Goal: Information Seeking & Learning: Learn about a topic

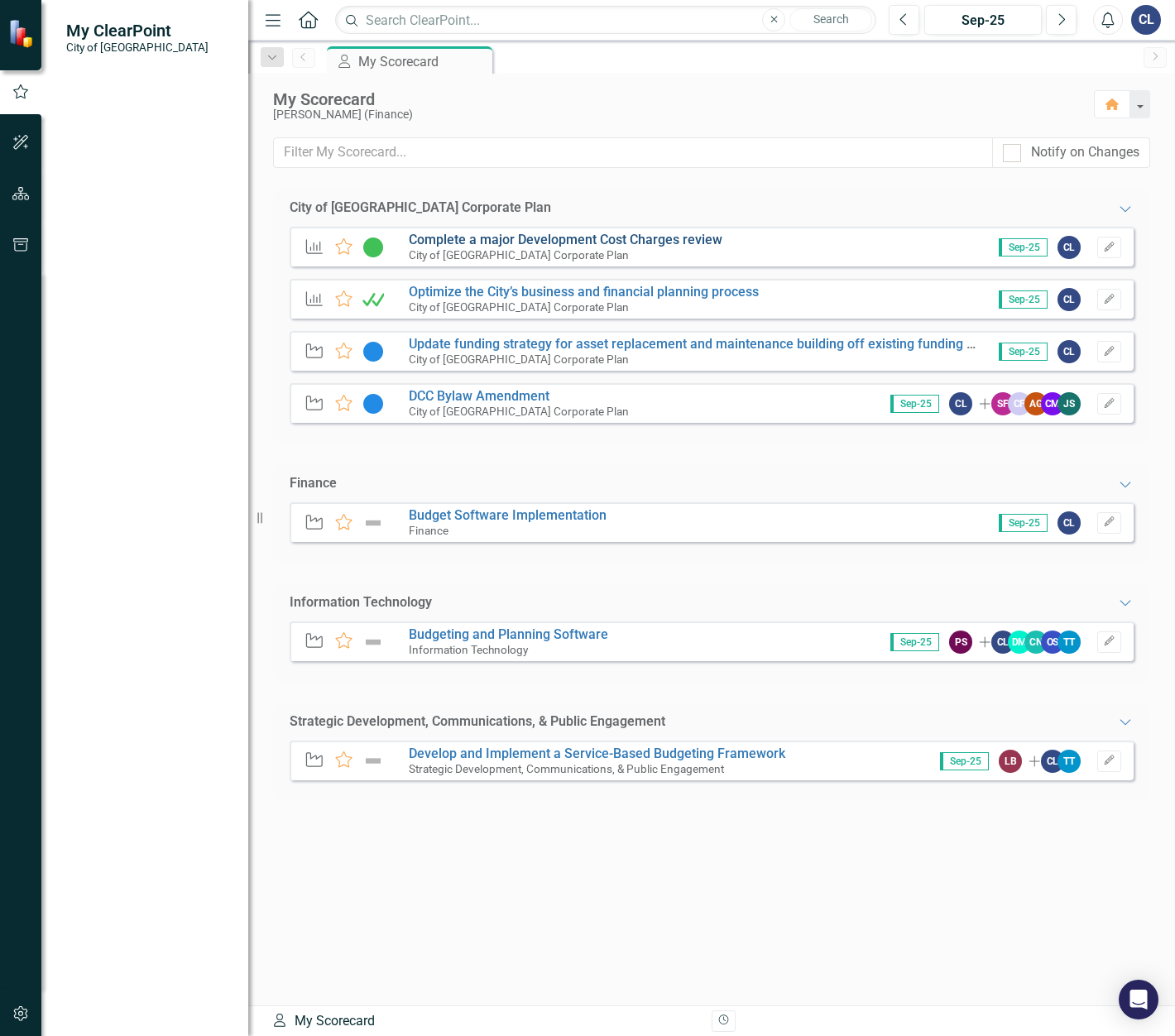
click at [624, 243] on link "Complete a major Development Cost Charges review" at bounding box center [566, 240] width 313 height 16
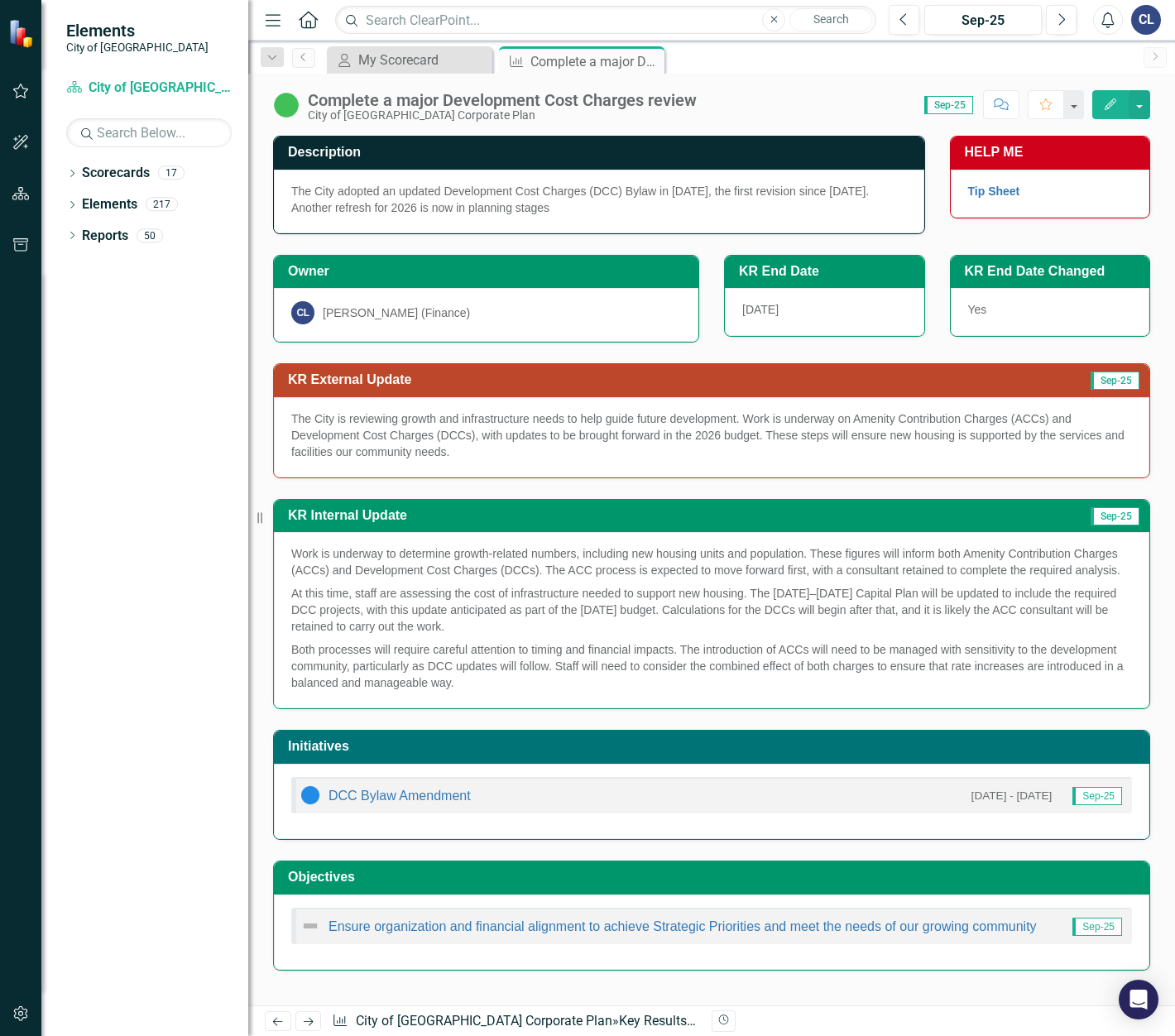
drag, startPoint x: 592, startPoint y: 203, endPoint x: 379, endPoint y: 185, distance: 213.8
click at [379, 185] on div "The City adopted an updated Development Cost Charges (DCC) Bylaw in [DATE], the…" at bounding box center [599, 201] width 651 height 64
drag, startPoint x: 291, startPoint y: 193, endPoint x: 521, endPoint y: 217, distance: 231.2
click at [521, 217] on div "The City adopted an updated Development Cost Charges (DCC) Bylaw in [DATE], the…" at bounding box center [599, 201] width 651 height 64
click at [652, 202] on div "The City adopted an updated Development Cost Charges (DCC) Bylaw in [DATE], the…" at bounding box center [599, 201] width 651 height 64
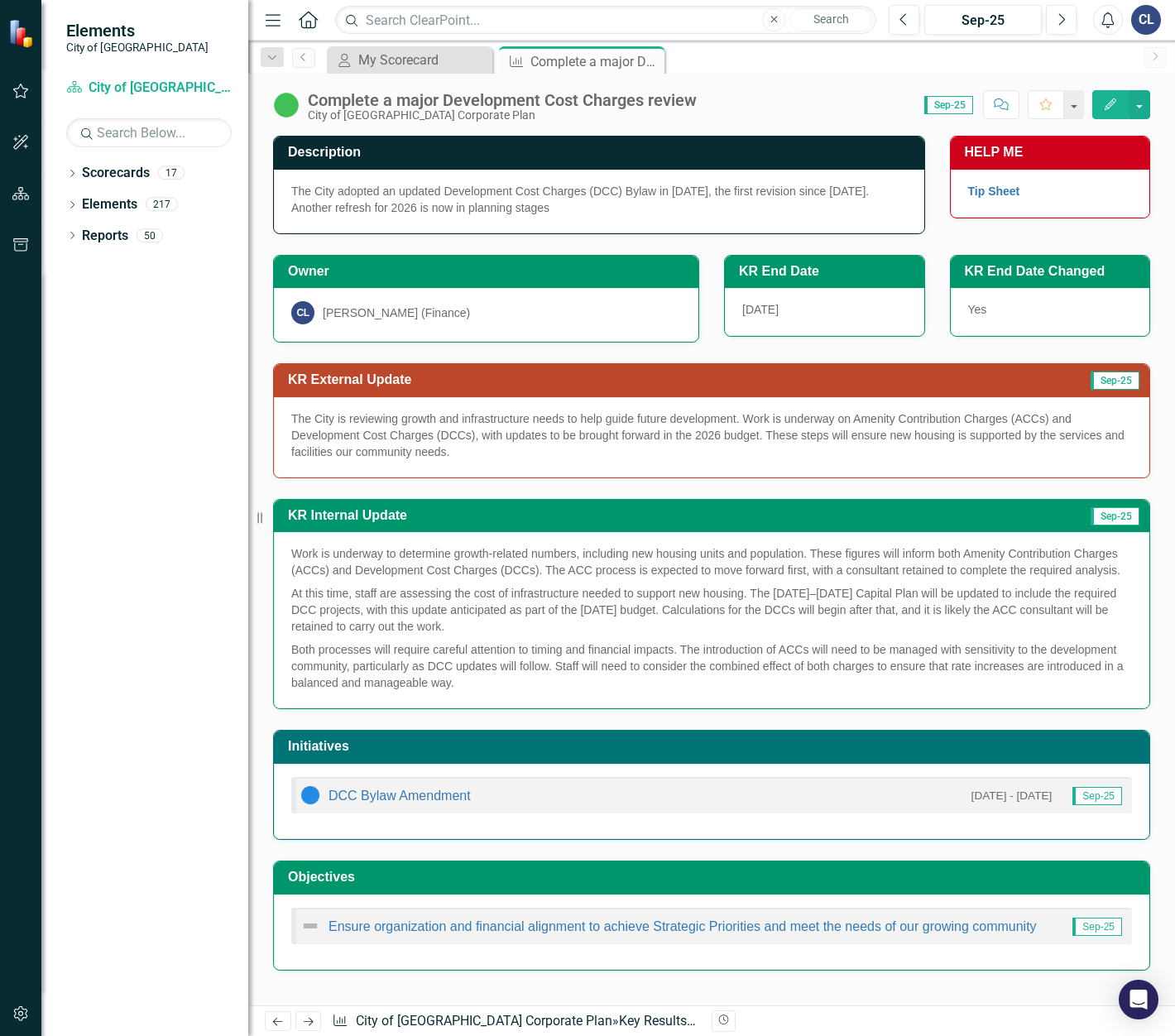
drag, startPoint x: 296, startPoint y: 191, endPoint x: 407, endPoint y: 202, distance: 111.5
click at [407, 202] on span "The City adopted an updated Development Cost Charges (DCC) Bylaw in [DATE], the…" at bounding box center [580, 199] width 578 height 30
click at [685, 197] on span "The City adopted an updated Development Cost Charges (DCC) Bylaw in [DATE], the…" at bounding box center [580, 199] width 578 height 30
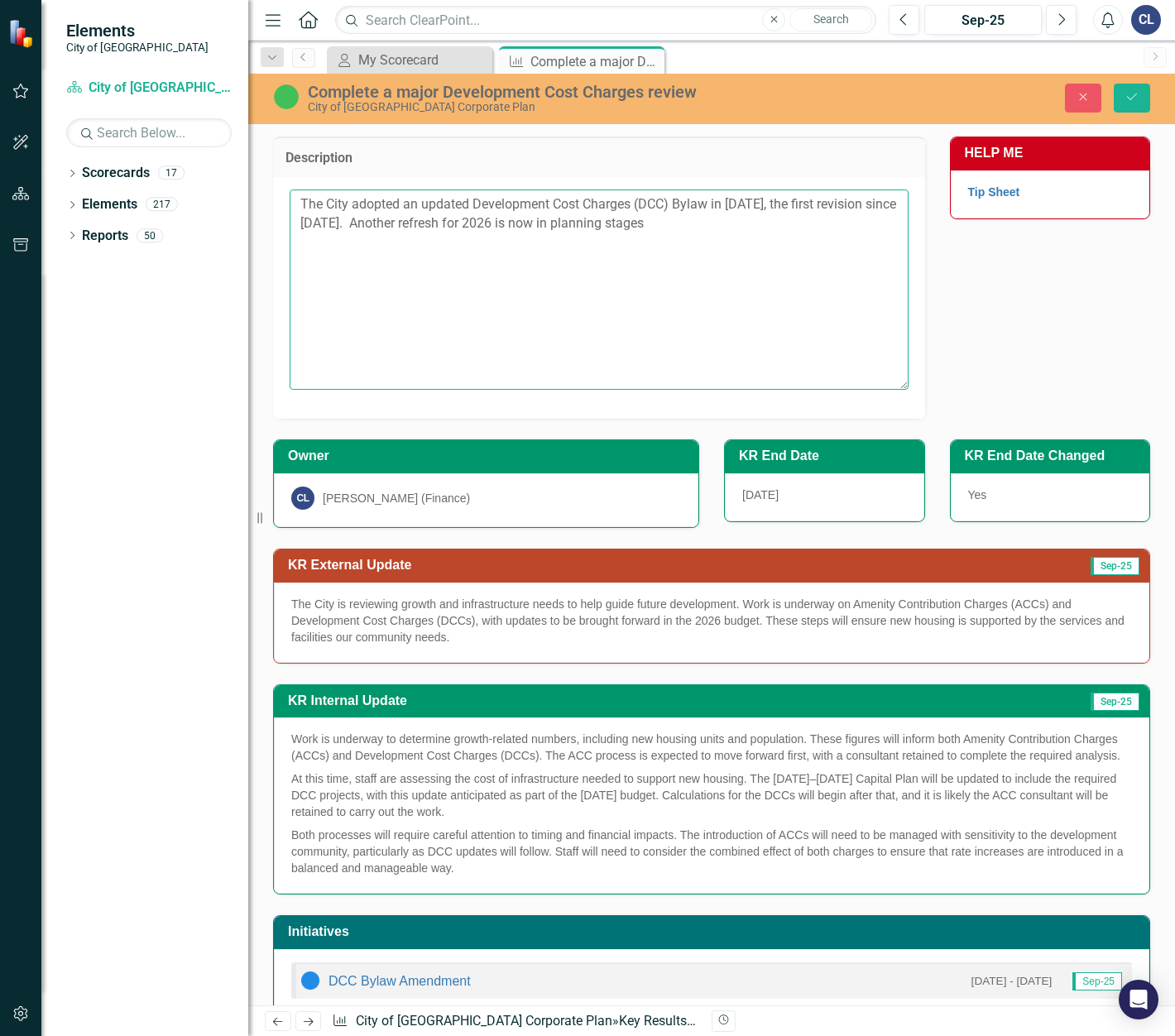
click at [777, 219] on textarea "The City adopted an updated Development Cost Charges (DCC) Bylaw in [DATE], the…" at bounding box center [599, 290] width 619 height 200
click at [466, 635] on p "The City is reviewing growth and infrastructure needs to help guide future deve…" at bounding box center [712, 620] width 841 height 50
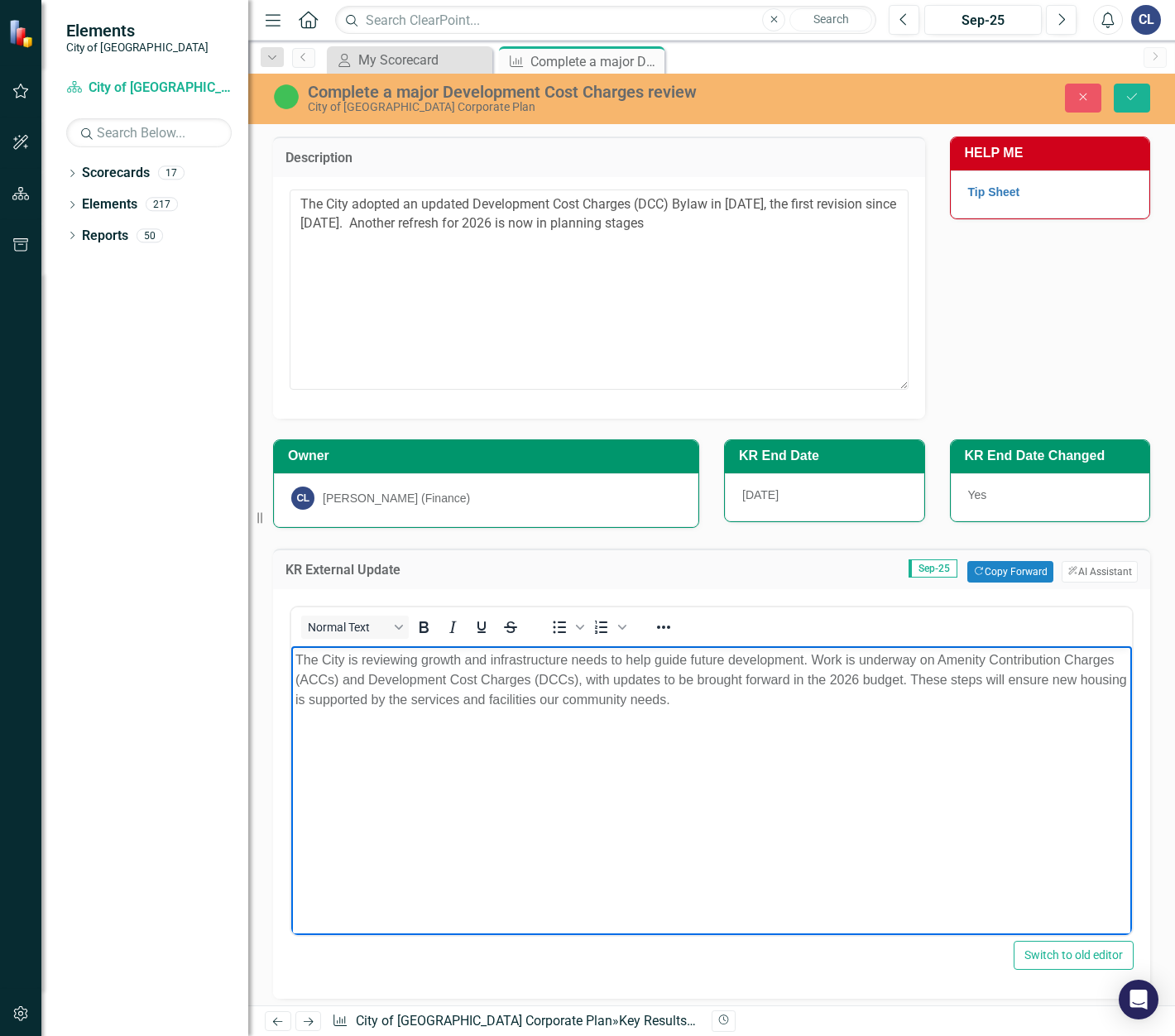
click at [446, 652] on p "The City is reviewing growth and infrastructure needs to help guide future deve…" at bounding box center [712, 680] width 833 height 59
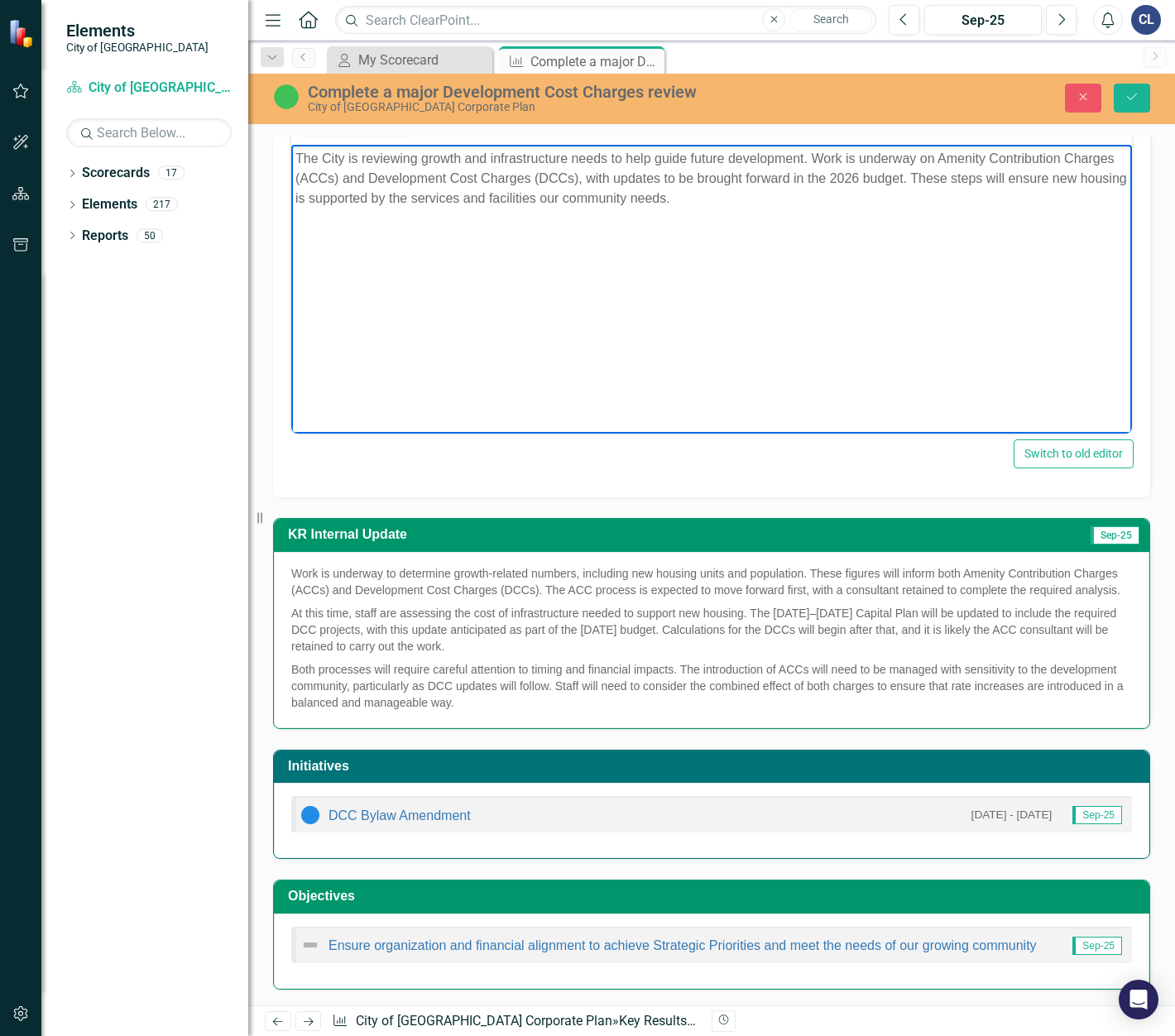
scroll to position [518, 0]
click at [504, 652] on p "Both processes will require careful attention to timing and financial impacts. …" at bounding box center [712, 684] width 841 height 53
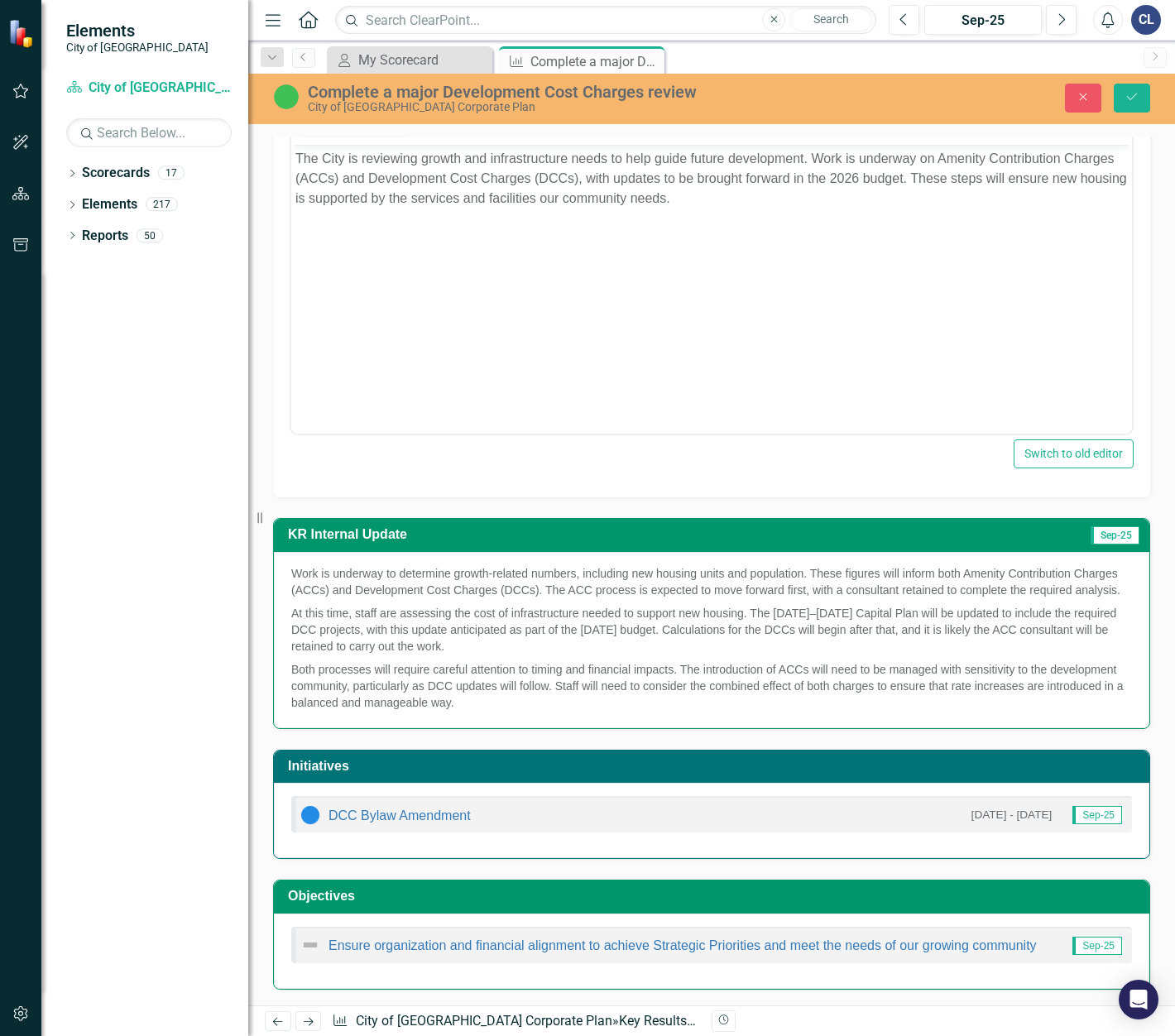
click at [504, 652] on p "Both processes will require careful attention to timing and financial impacts. …" at bounding box center [712, 684] width 841 height 53
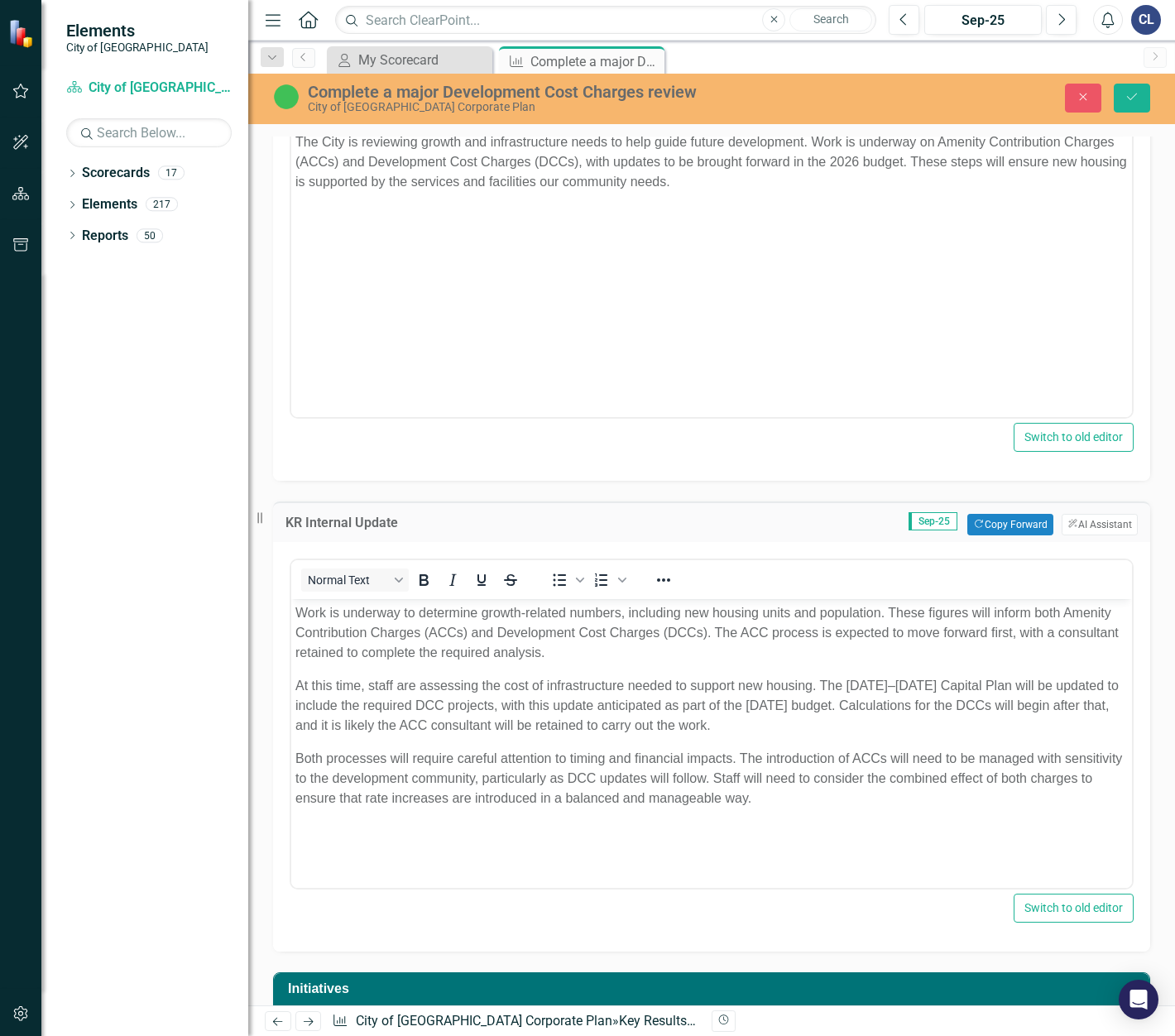
scroll to position [0, 0]
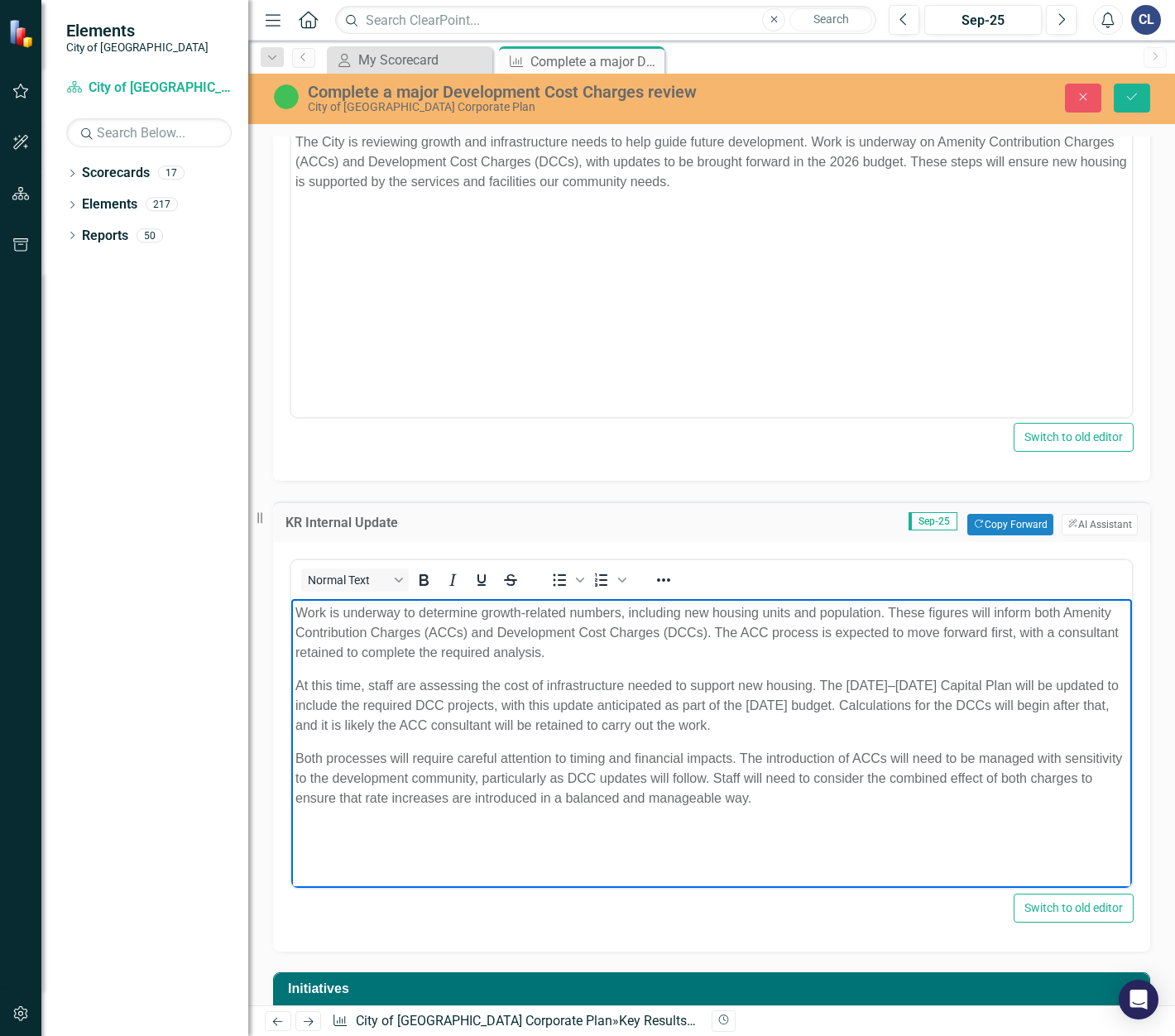
click at [504, 652] on p "Work is underway to determine growth-related numbers, including new housing uni…" at bounding box center [712, 633] width 833 height 59
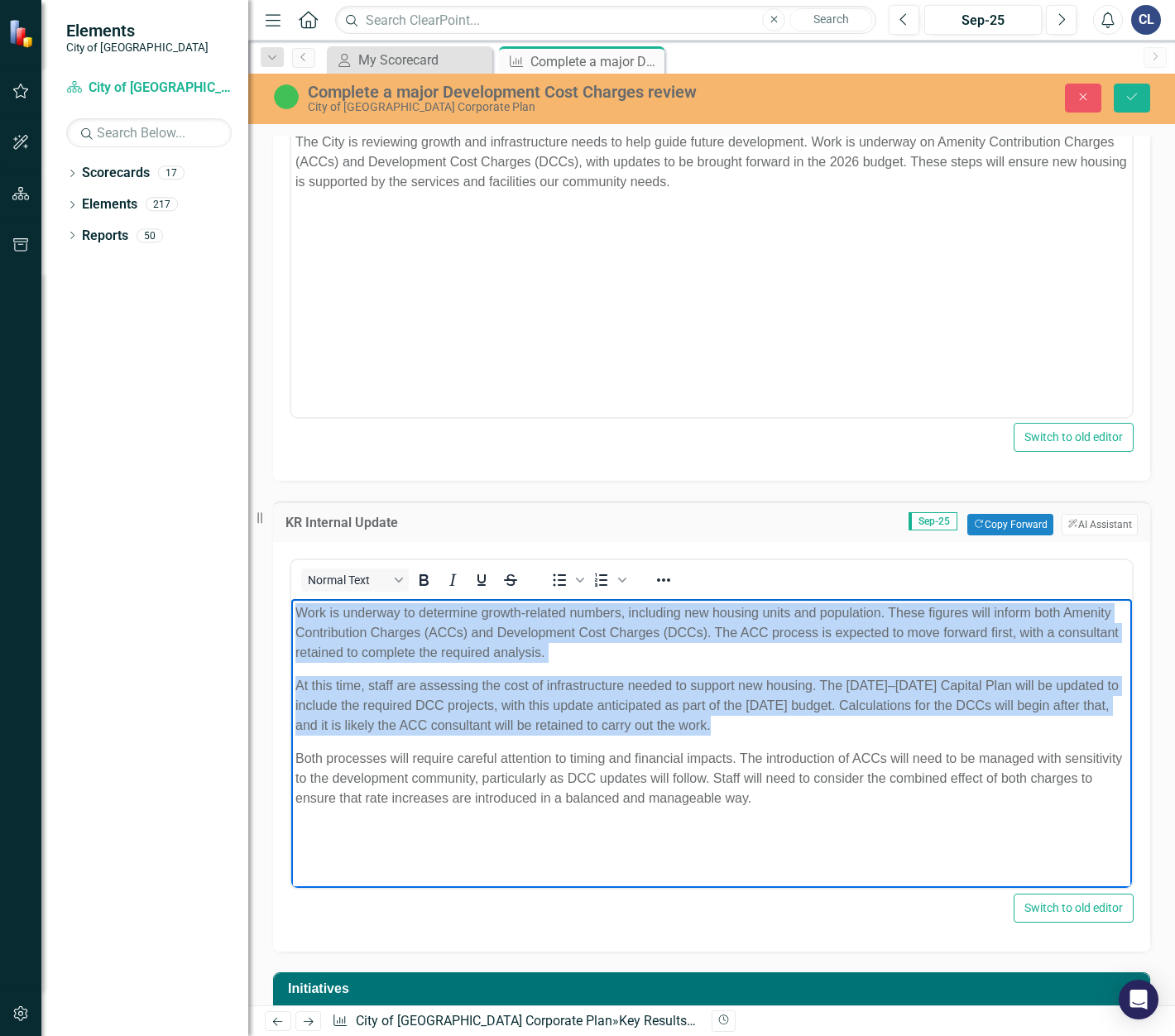
copy body "Work is underway to determine growth-related numbers, including new housing uni…"
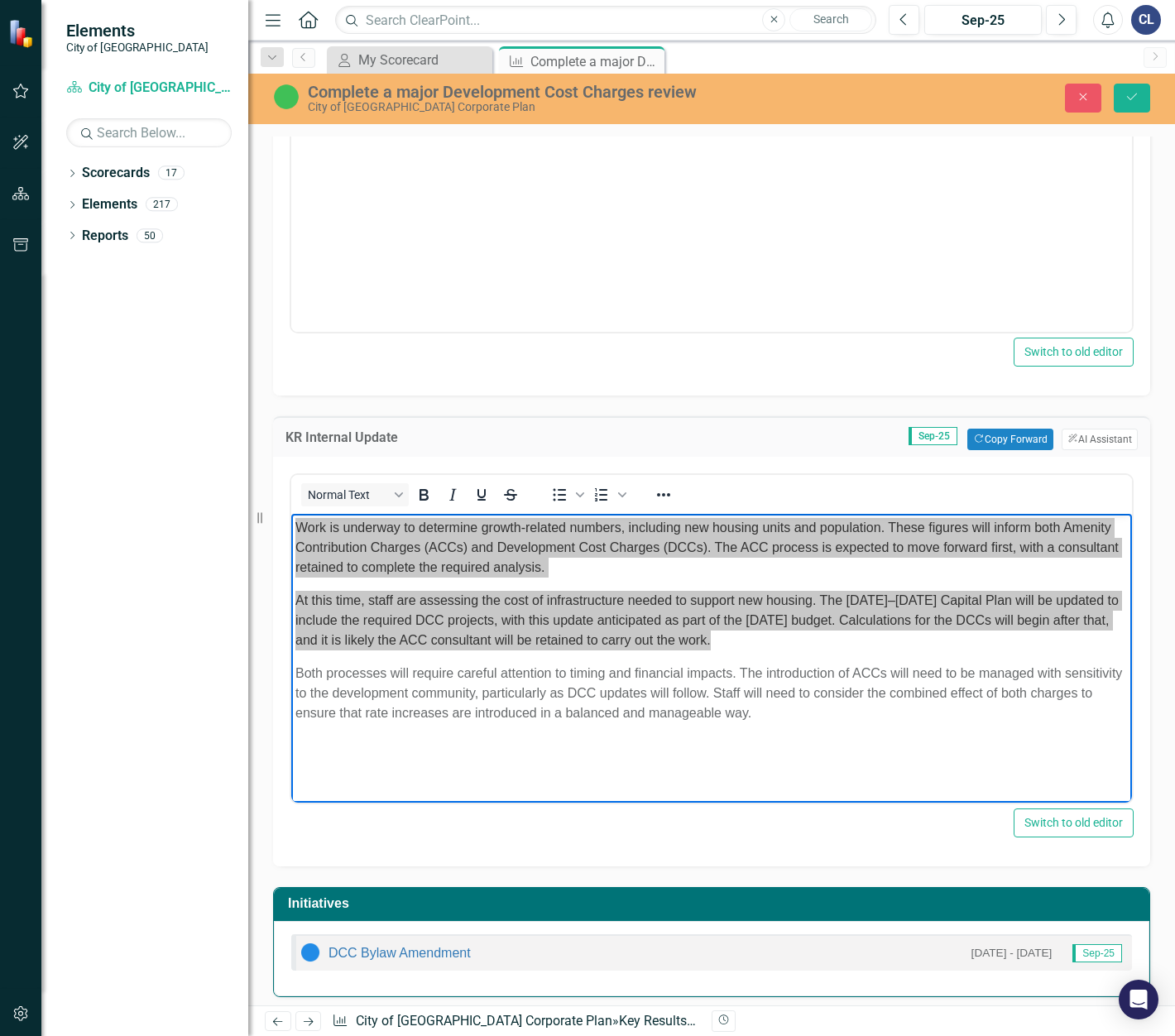
scroll to position [741, 0]
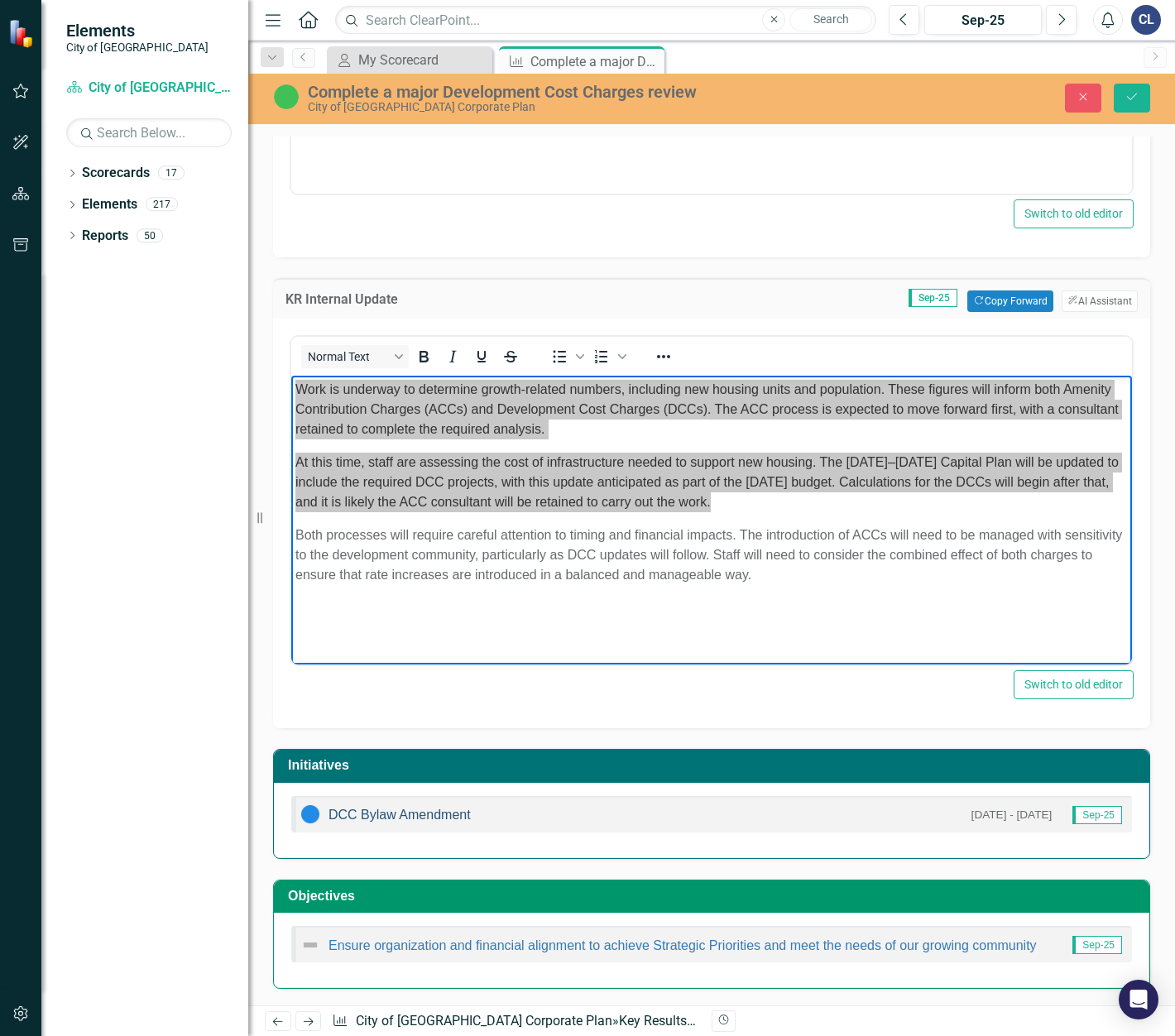
click at [392, 652] on link "DCC Bylaw Amendment" at bounding box center [400, 815] width 142 height 14
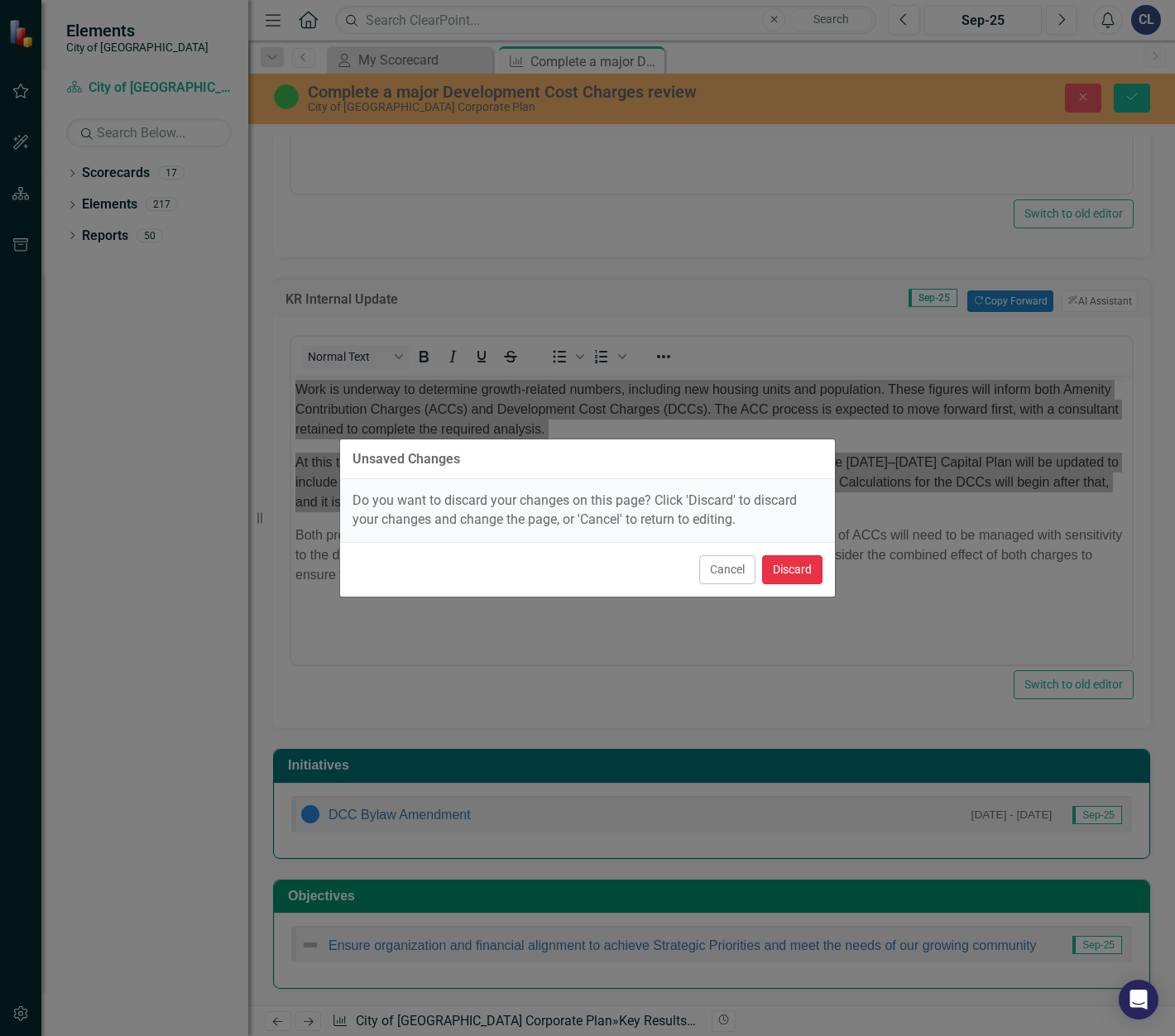
click at [793, 562] on button "Discard" at bounding box center [792, 570] width 60 height 29
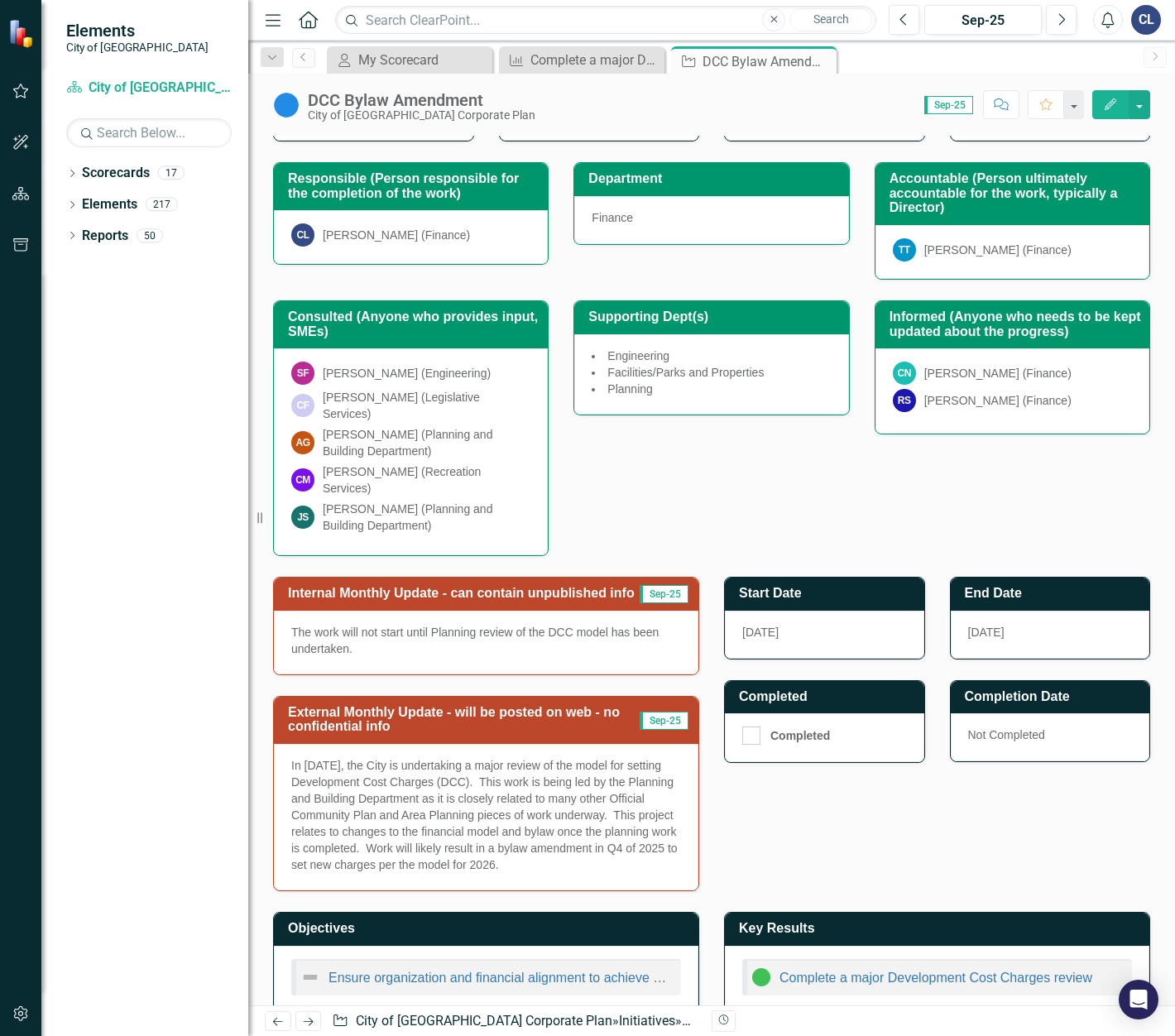
scroll to position [239, 0]
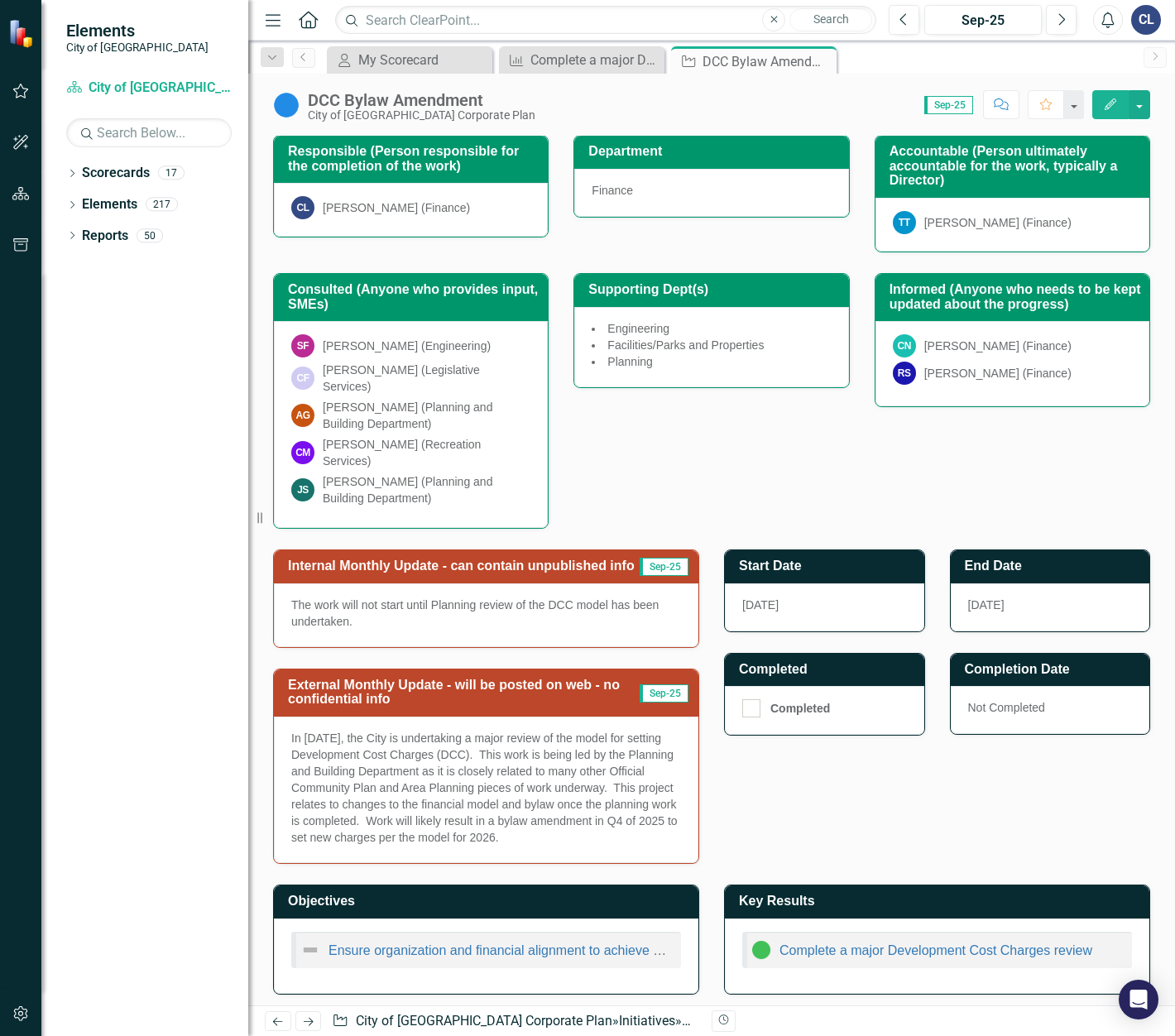
click at [569, 652] on p "In [DATE], the City is undertaking a major review of the model for setting Deve…" at bounding box center [486, 788] width 390 height 116
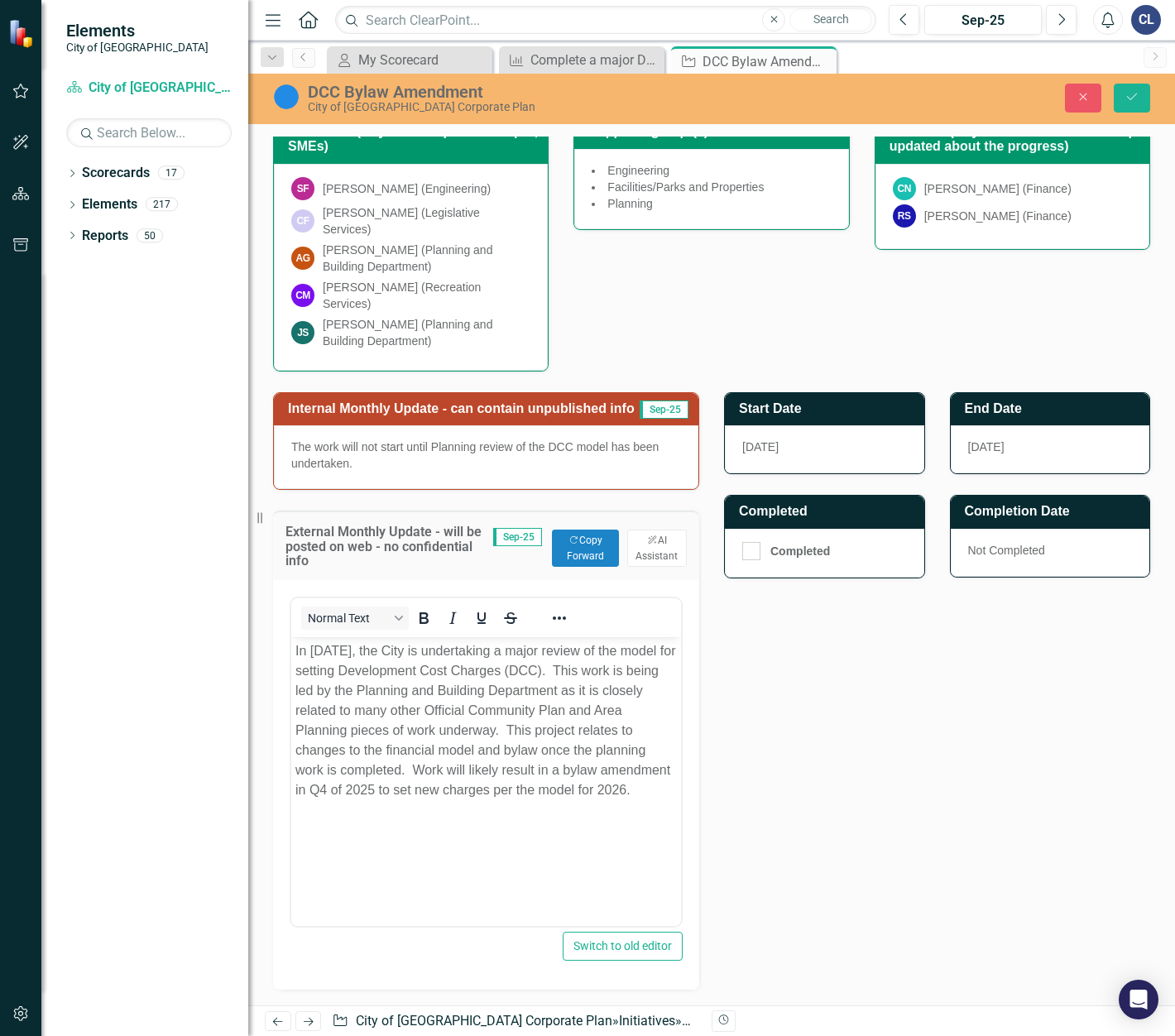
scroll to position [405, 0]
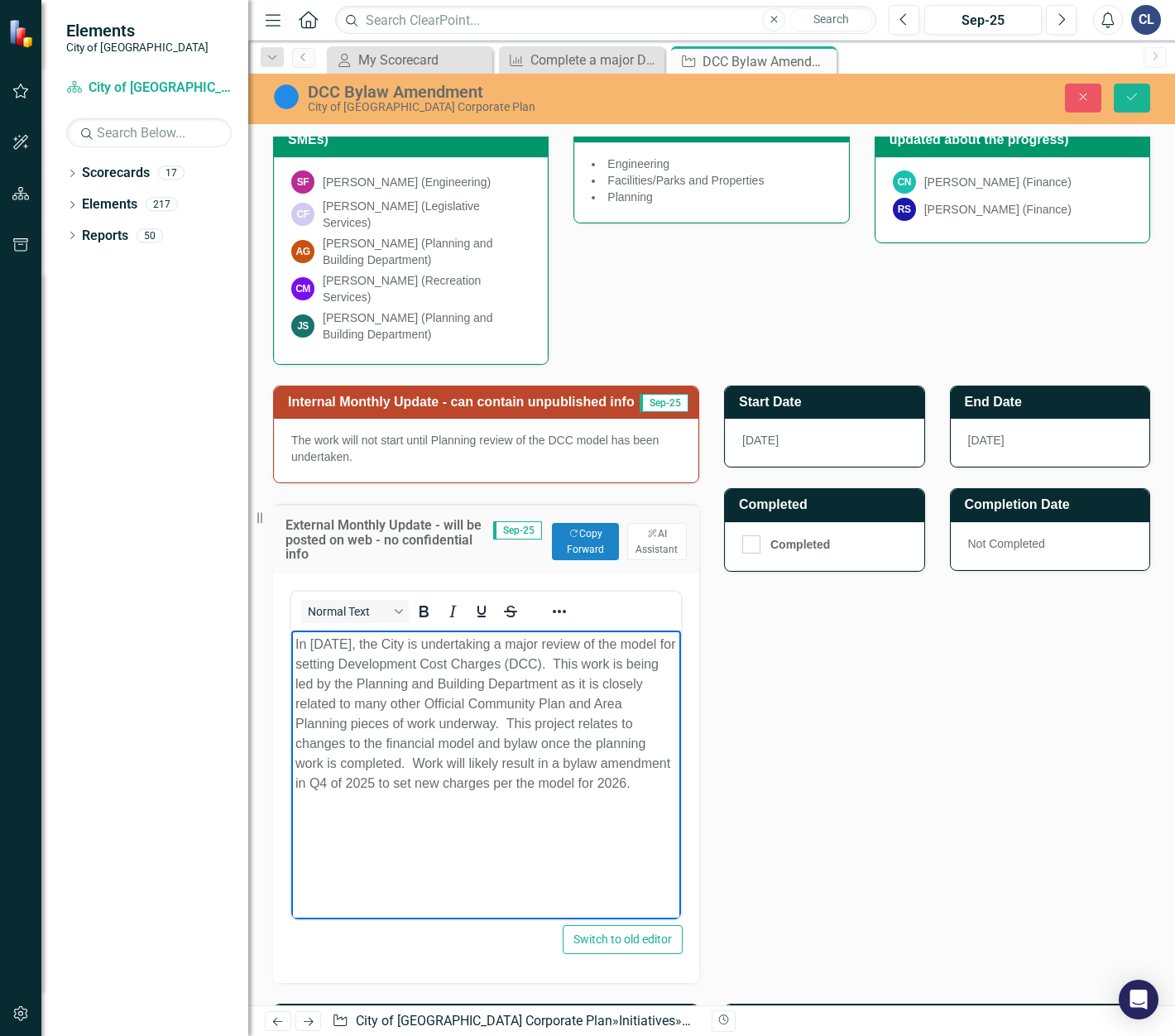
click at [320, 652] on p "In [DATE], the City is undertaking a major review of the model for setting Deve…" at bounding box center [486, 713] width 381 height 159
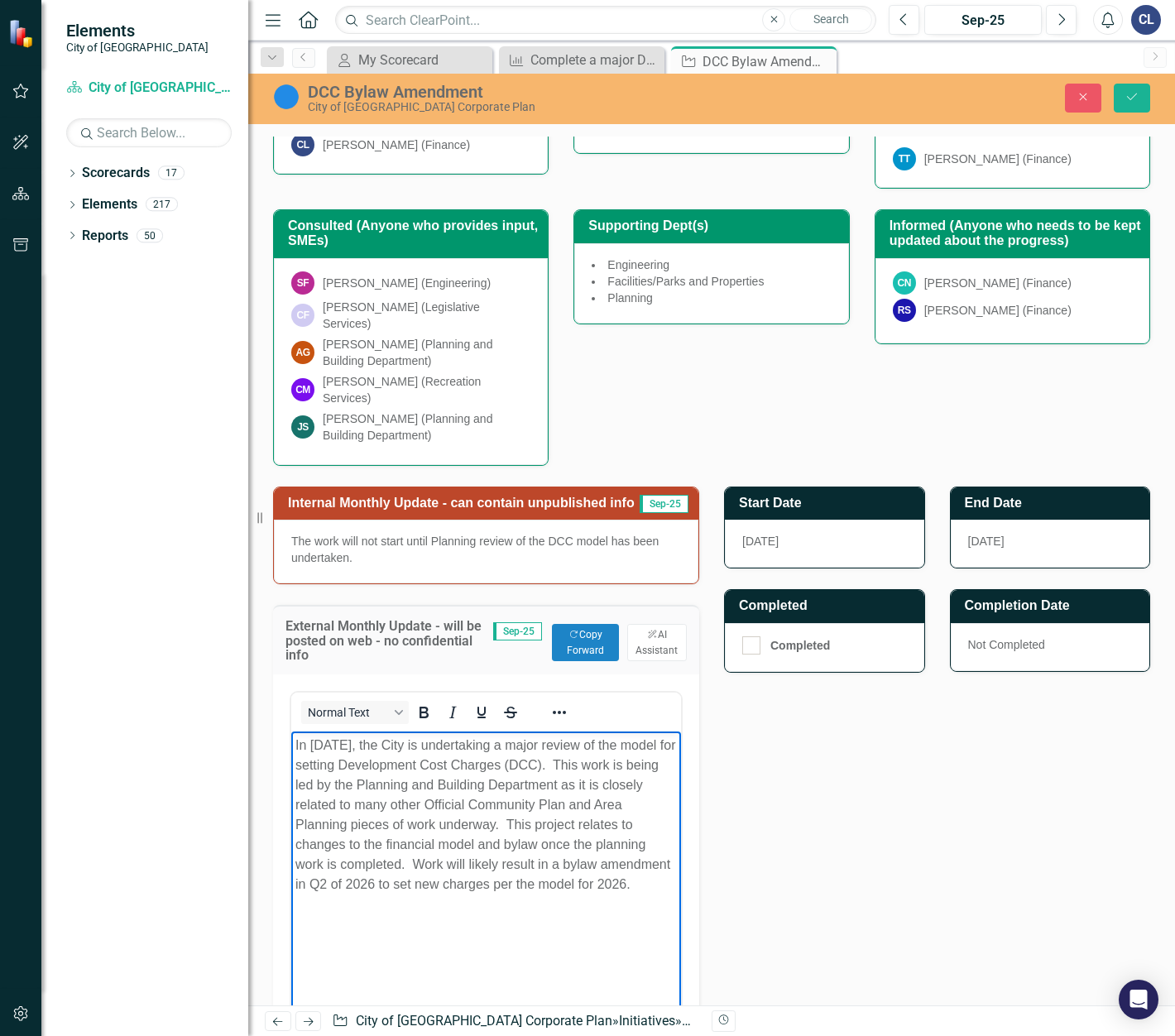
scroll to position [157, 0]
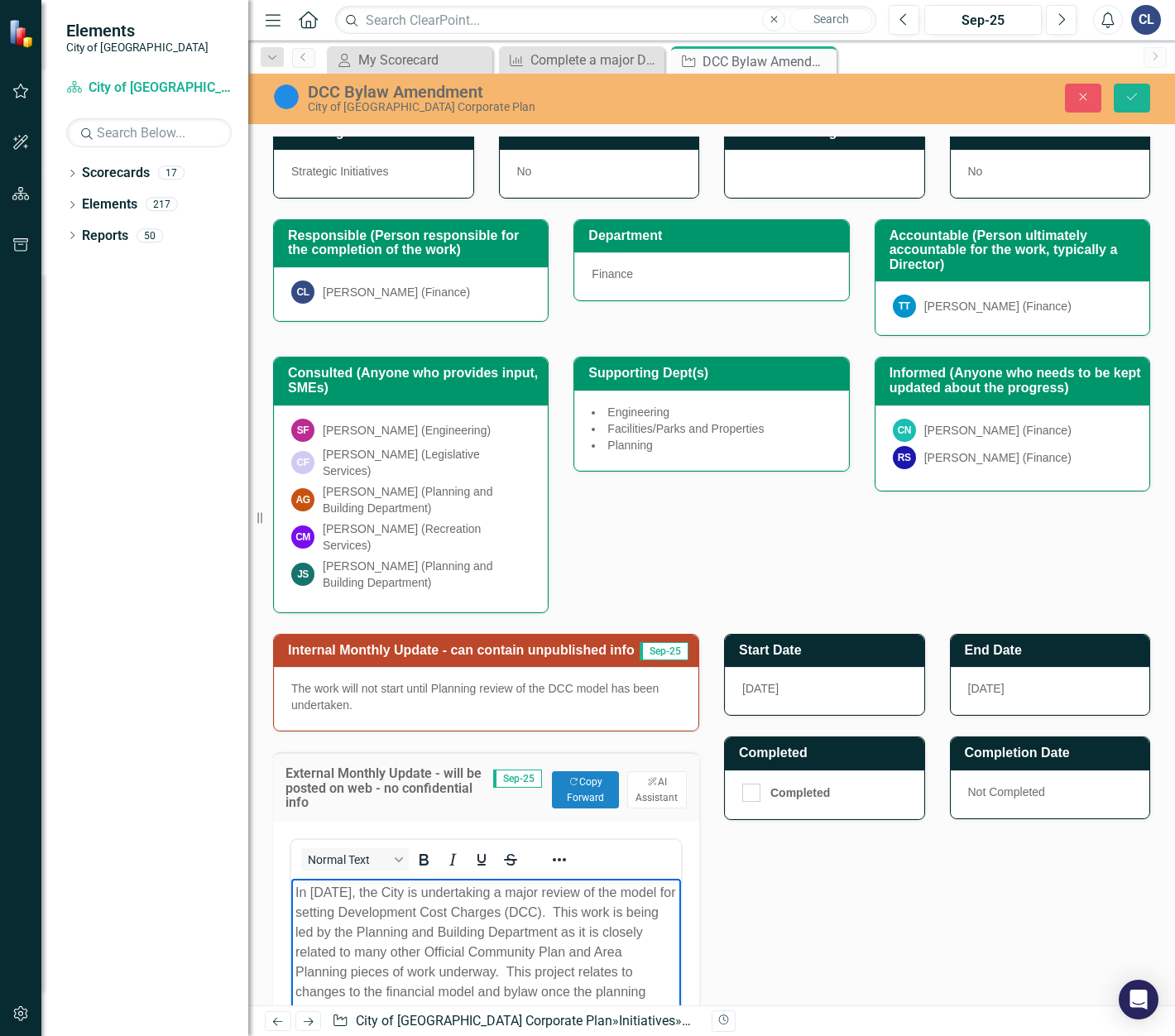
click at [524, 652] on p "In [DATE], the City is undertaking a major review of the model for setting Deve…" at bounding box center [486, 962] width 381 height 159
